Goal: Navigation & Orientation: Find specific page/section

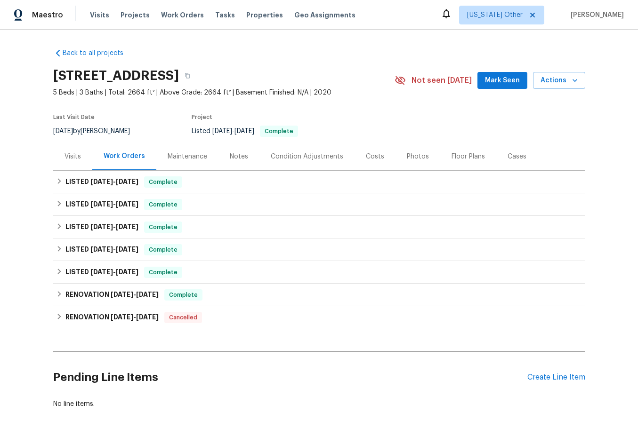
click at [69, 161] on div "Visits" at bounding box center [72, 157] width 39 height 28
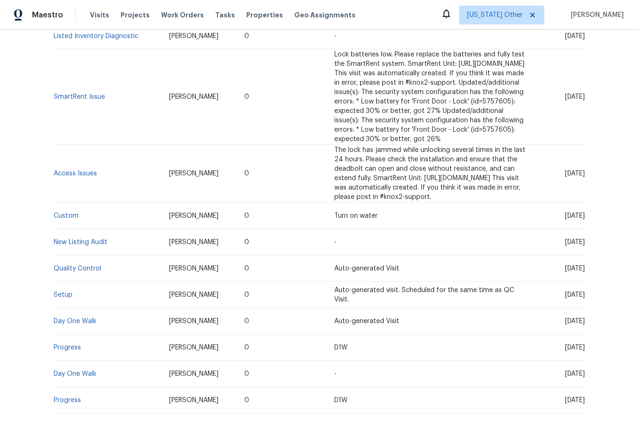
scroll to position [822, 0]
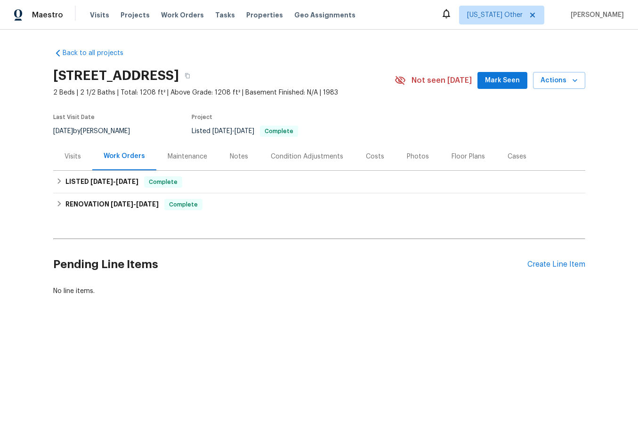
click at [507, 154] on div "Cases" at bounding box center [516, 156] width 19 height 9
